Goal: Task Accomplishment & Management: Manage account settings

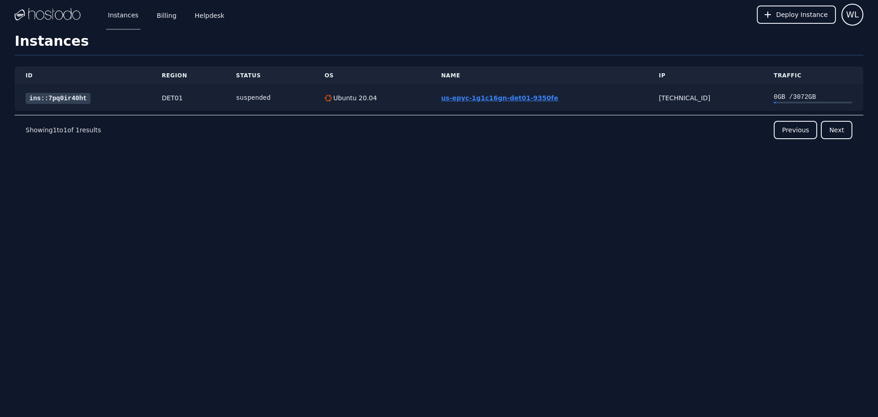
click at [491, 100] on link "us-epyc-1g1c16gn-det01-9350fe" at bounding box center [499, 97] width 117 height 7
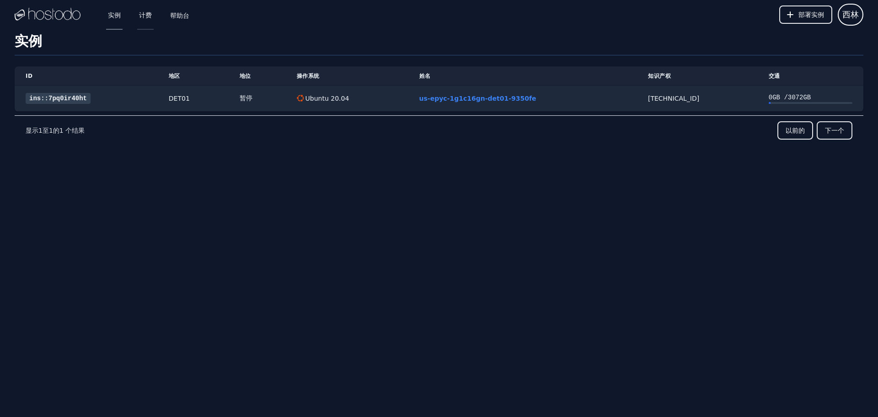
click at [150, 18] on font "计费" at bounding box center [145, 14] width 13 height 7
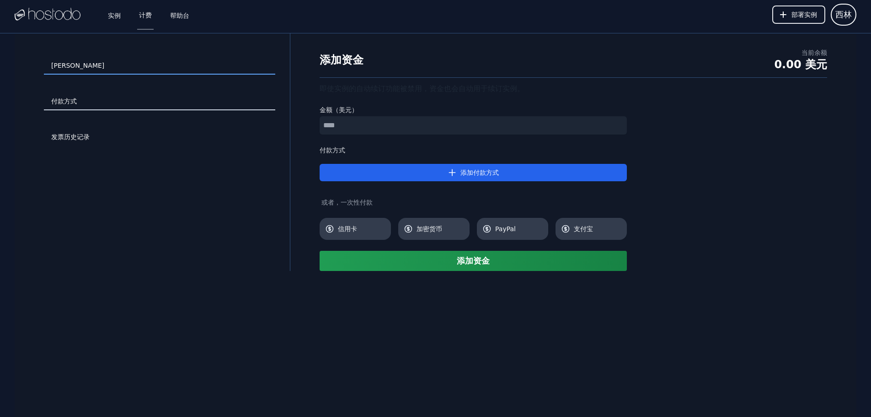
click at [70, 102] on font "付款方式" at bounding box center [64, 100] width 26 height 7
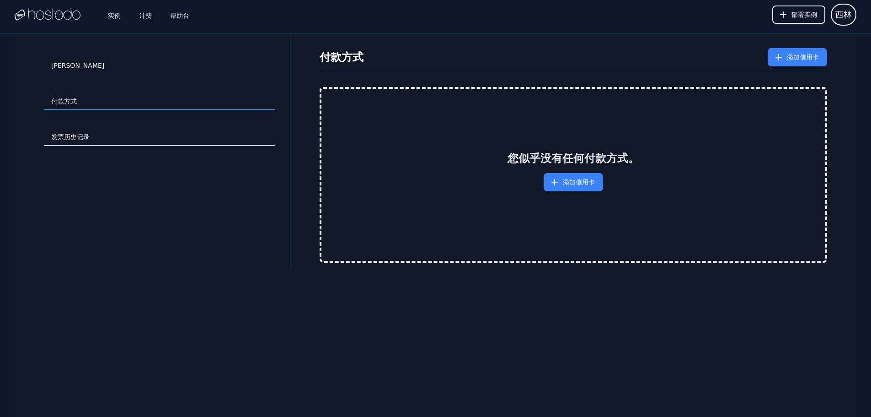
click at [69, 137] on font "发票历史记录" at bounding box center [70, 136] width 38 height 7
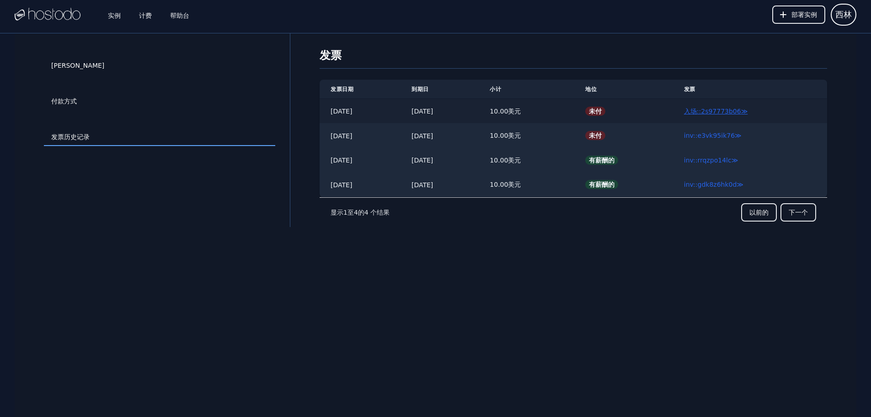
click at [748, 112] on font "≫" at bounding box center [744, 110] width 7 height 7
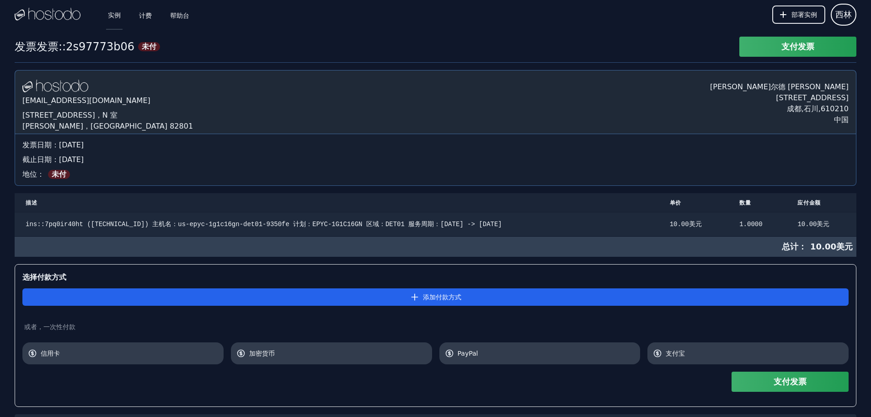
click at [116, 15] on font "实例" at bounding box center [114, 14] width 13 height 7
